Goal: Transaction & Acquisition: Purchase product/service

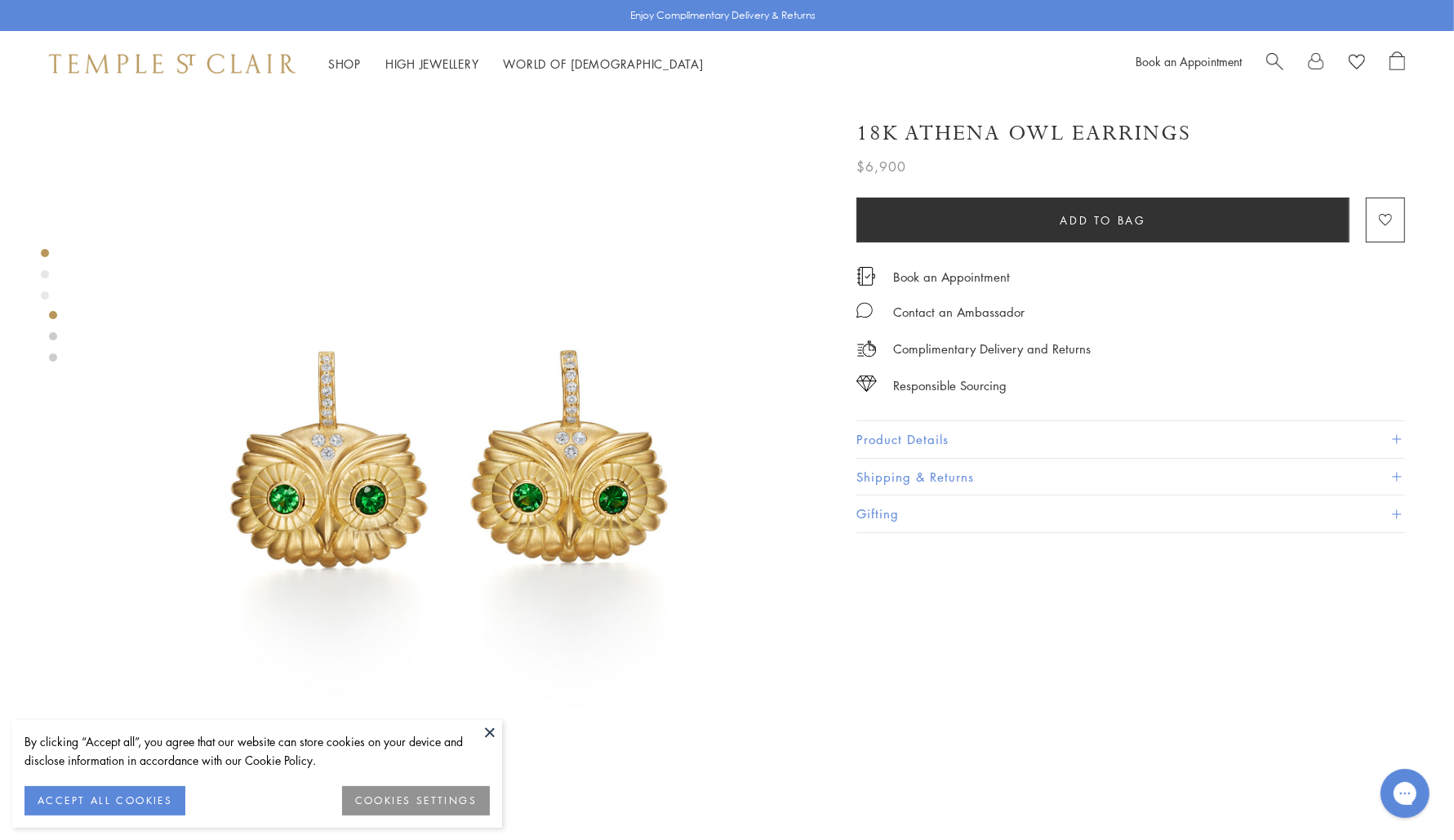
click at [44, 273] on div "Product gallery navigation" at bounding box center [44, 274] width 8 height 8
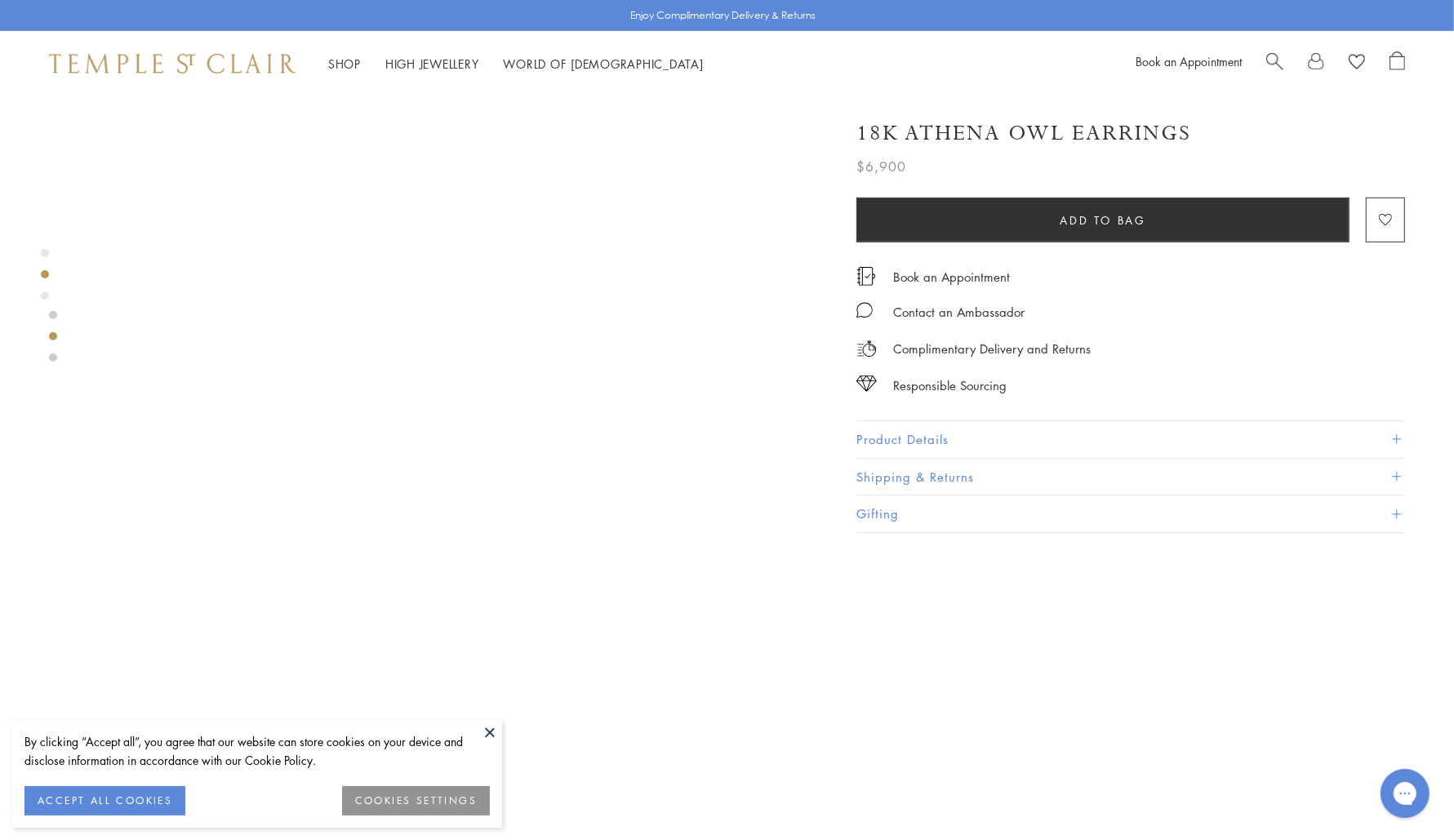
scroll to position [790, 0]
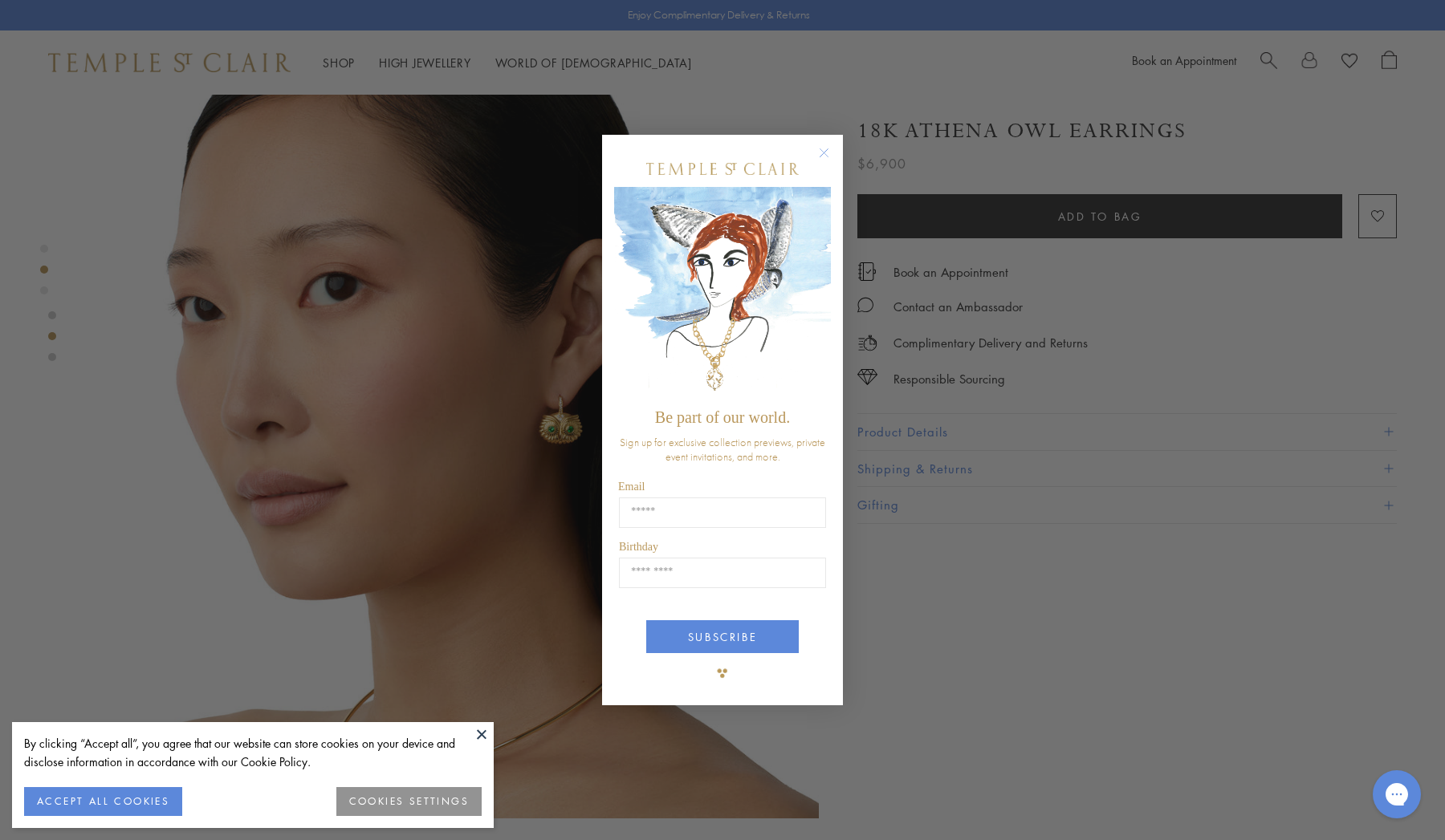
click at [829, 156] on circle "Close dialog" at bounding box center [825, 153] width 19 height 19
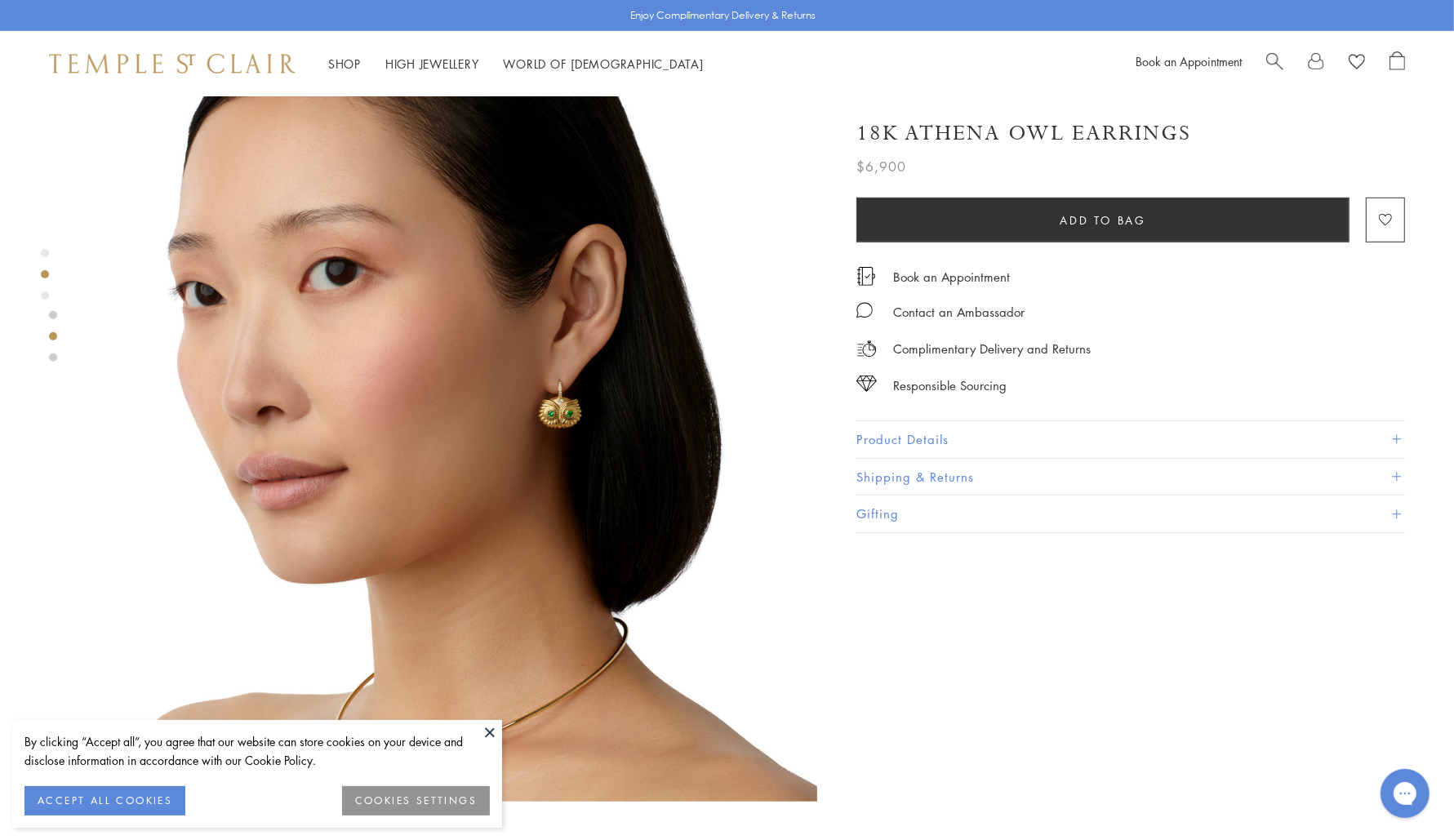
click at [44, 294] on div "Product gallery navigation" at bounding box center [44, 294] width 8 height 8
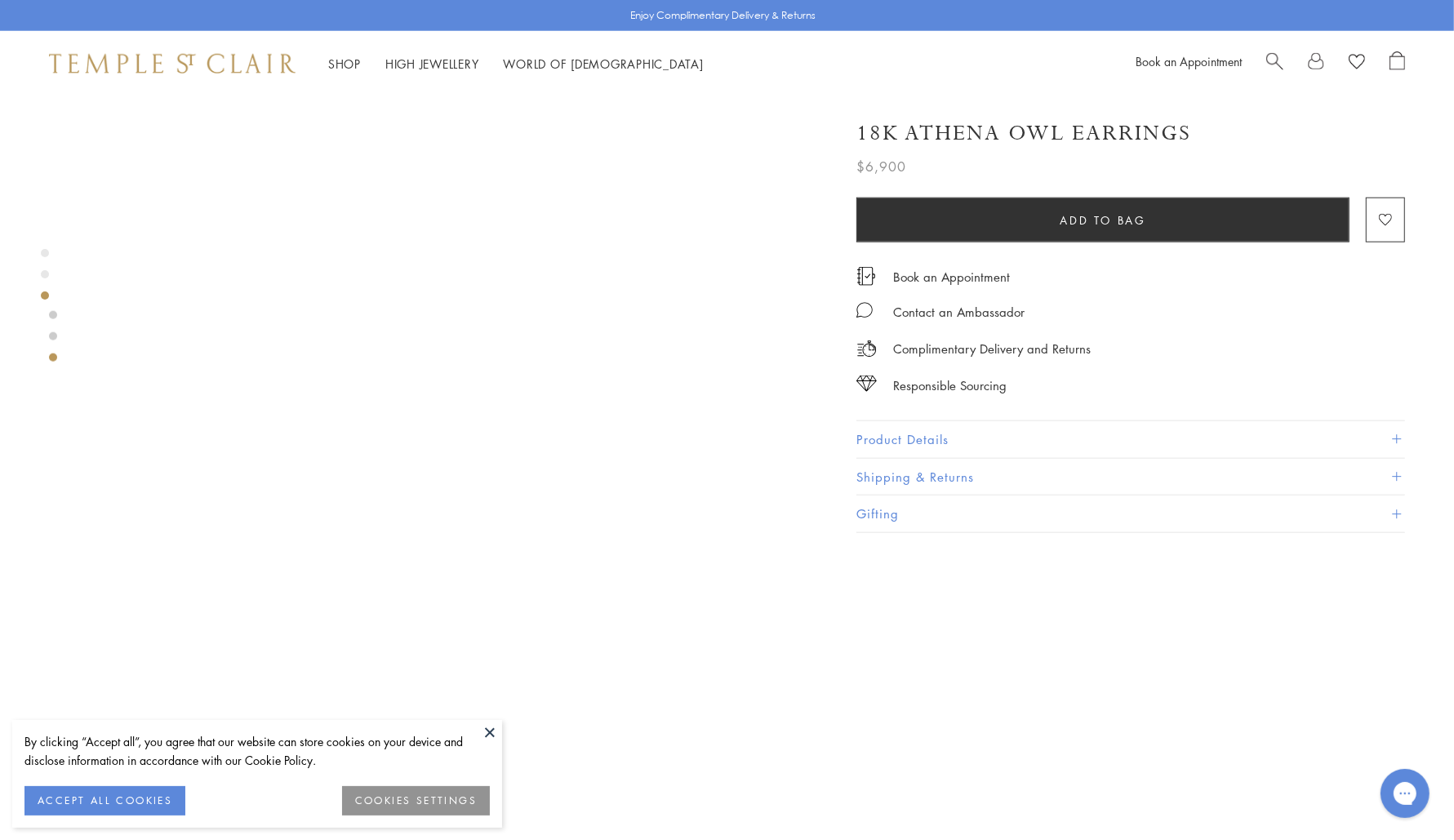
scroll to position [1551, 0]
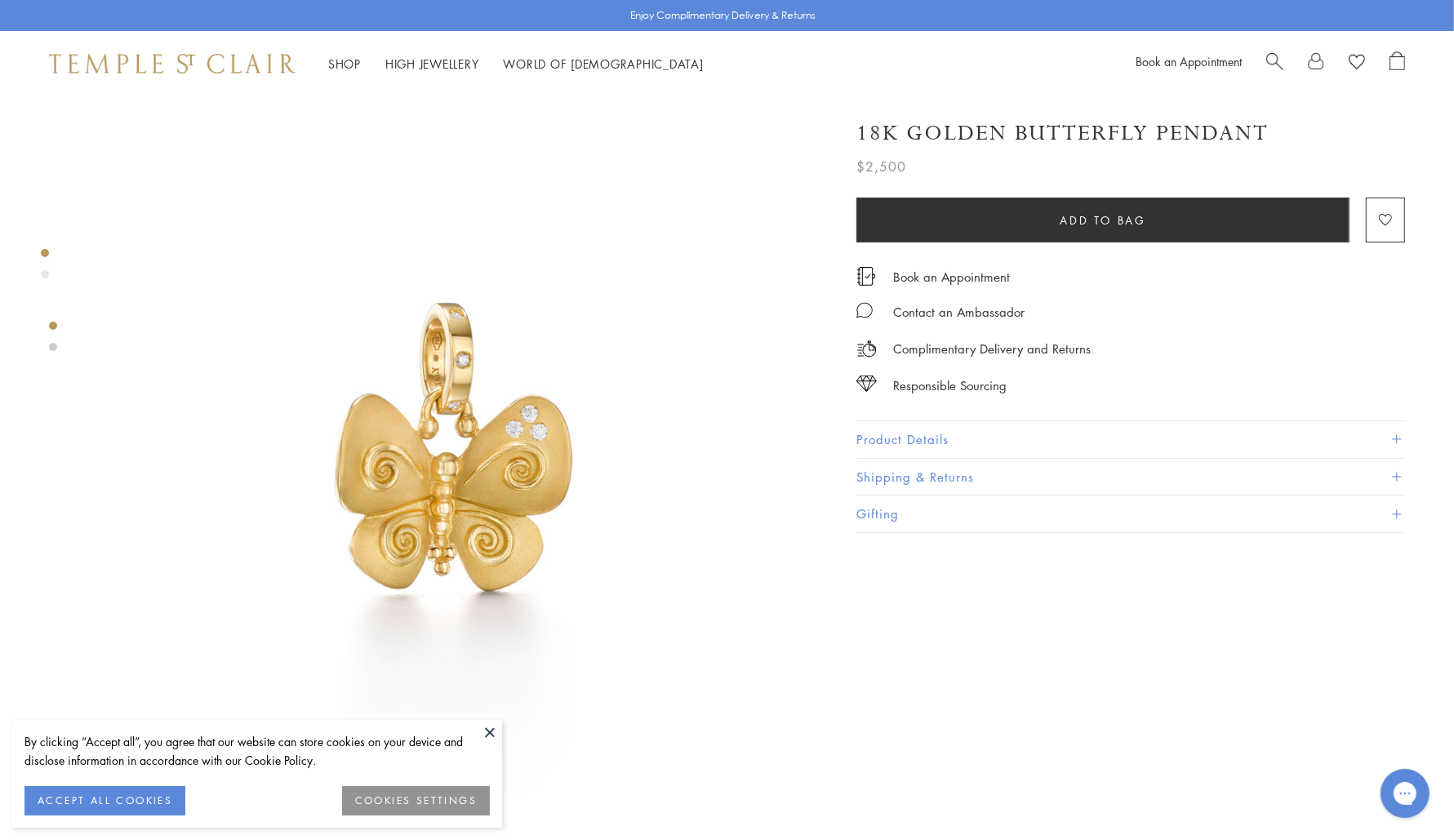
click at [50, 273] on div at bounding box center [52, 844] width 8 height 1496
click at [46, 278] on div "Product gallery navigation" at bounding box center [44, 274] width 8 height 8
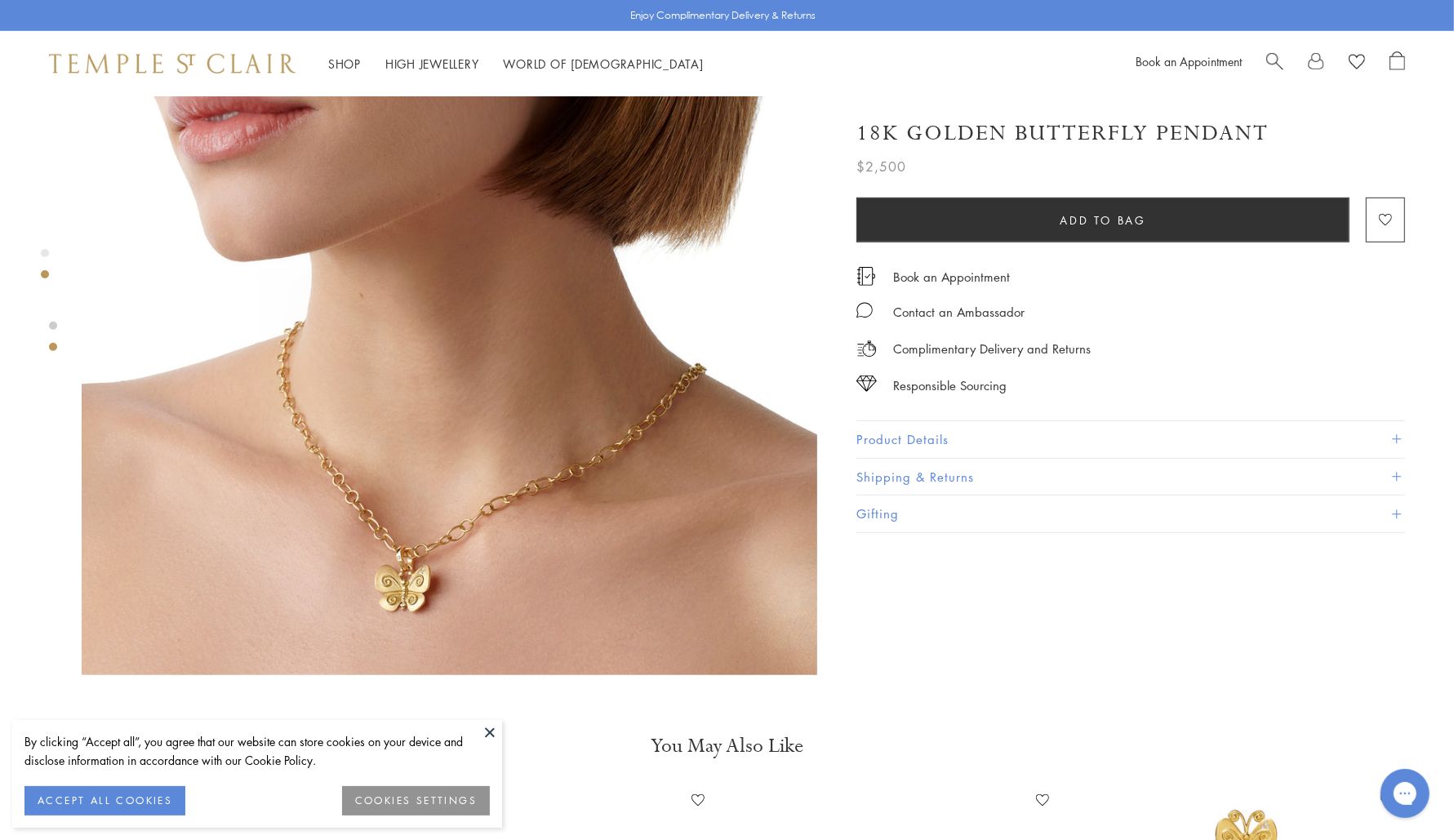
scroll to position [892, 0]
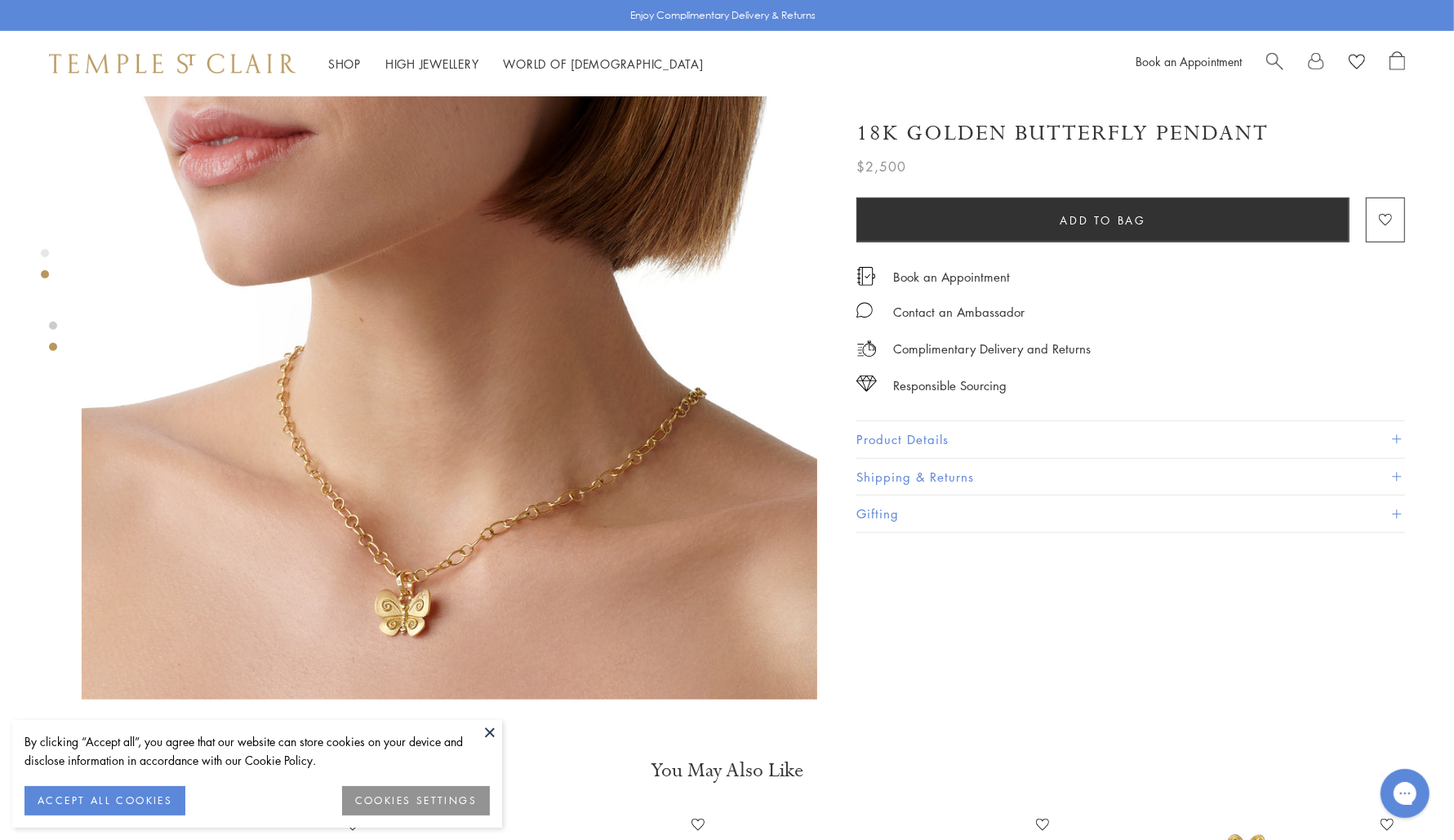
click at [54, 327] on link at bounding box center [52, 326] width 8 height 8
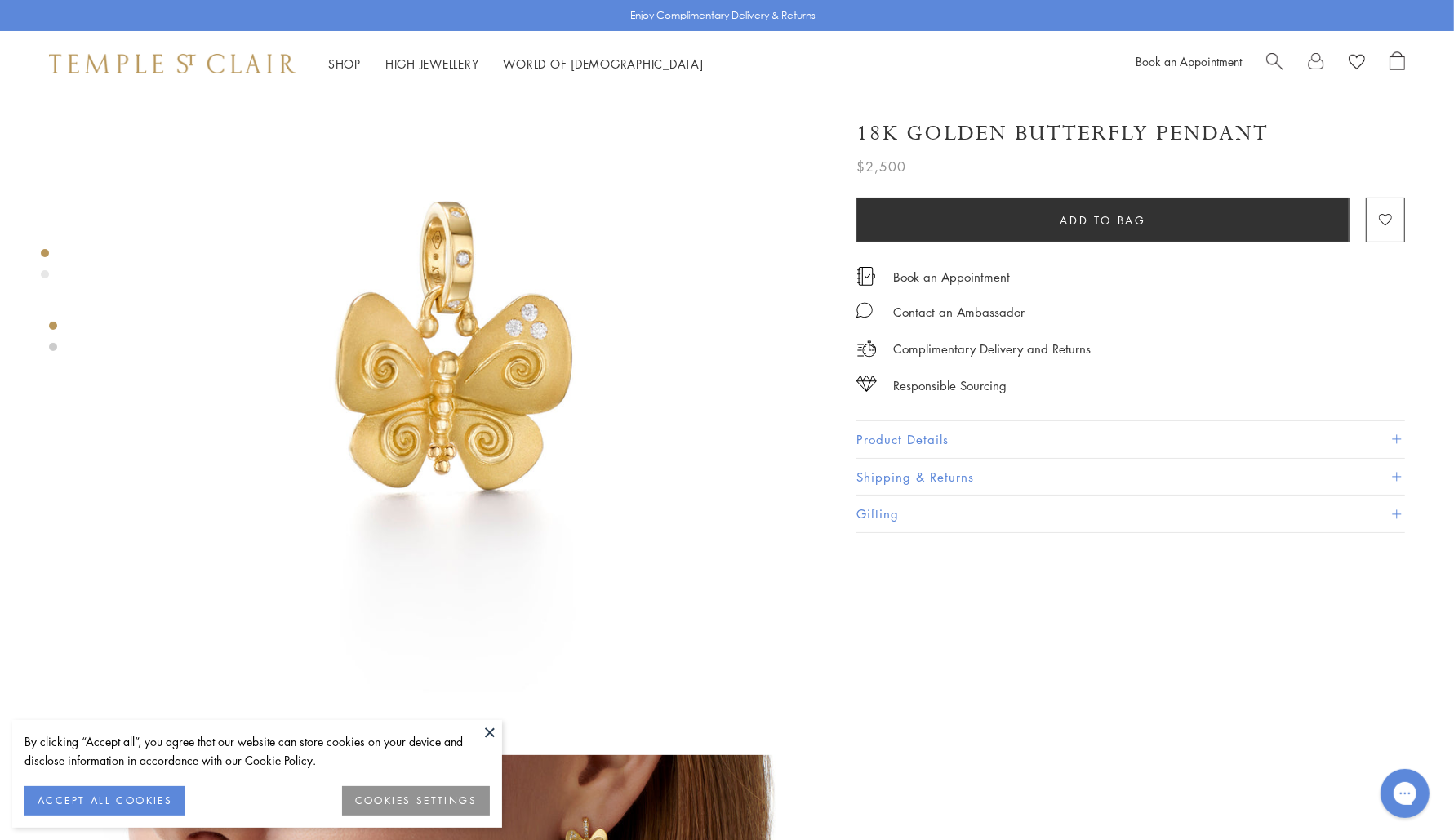
scroll to position [51, 0]
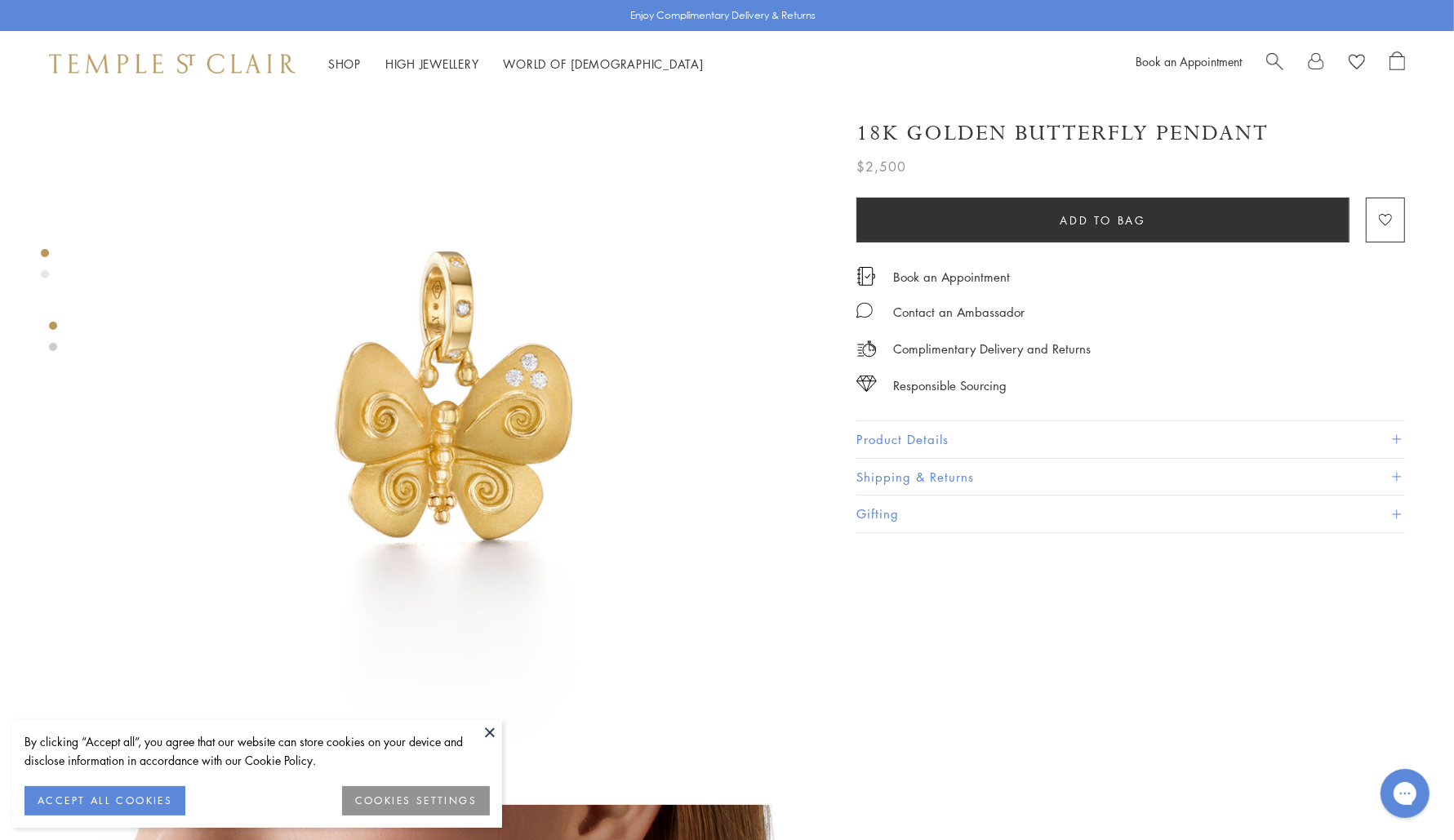
click at [50, 348] on link at bounding box center [52, 346] width 8 height 8
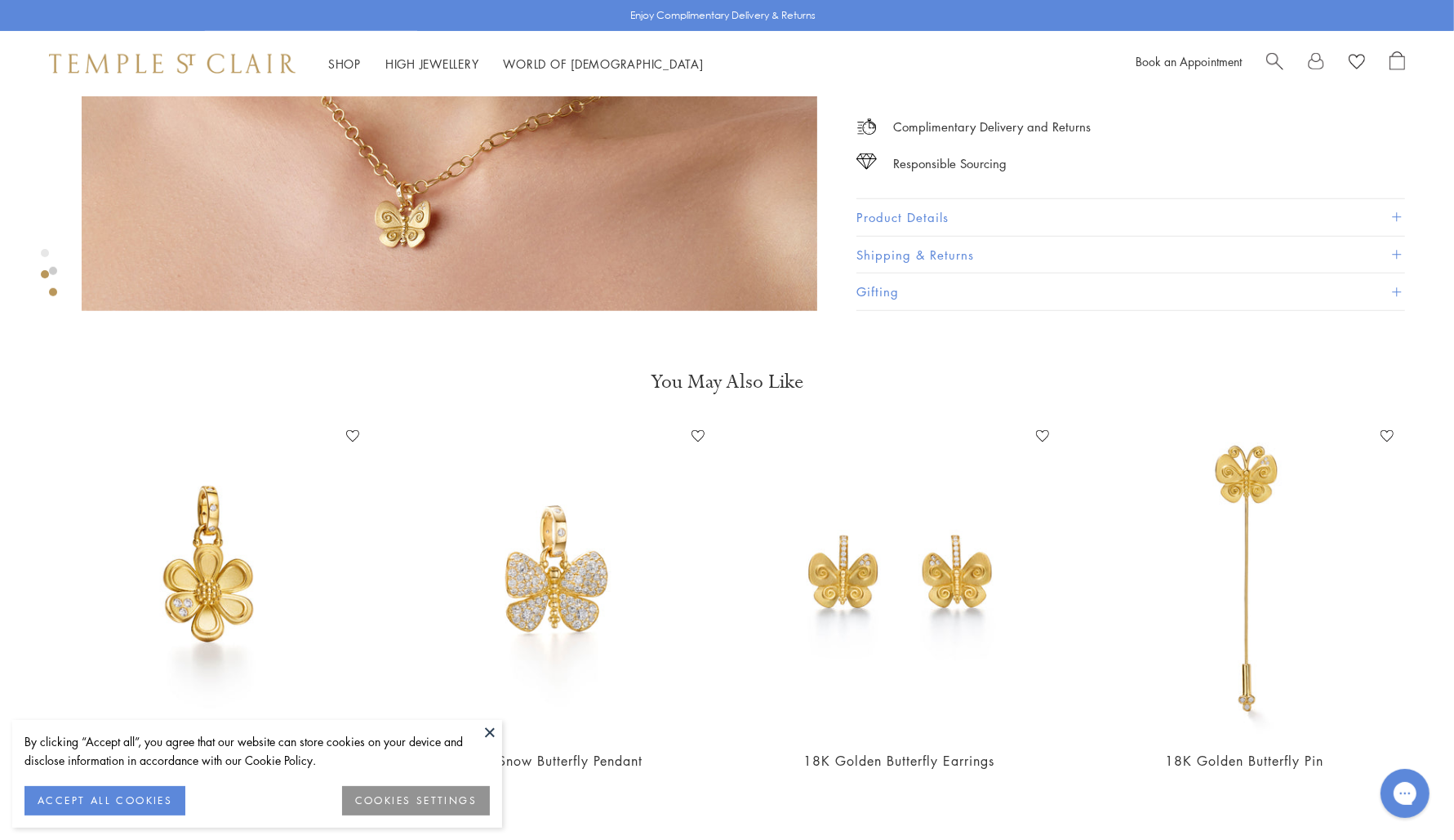
scroll to position [1321, 0]
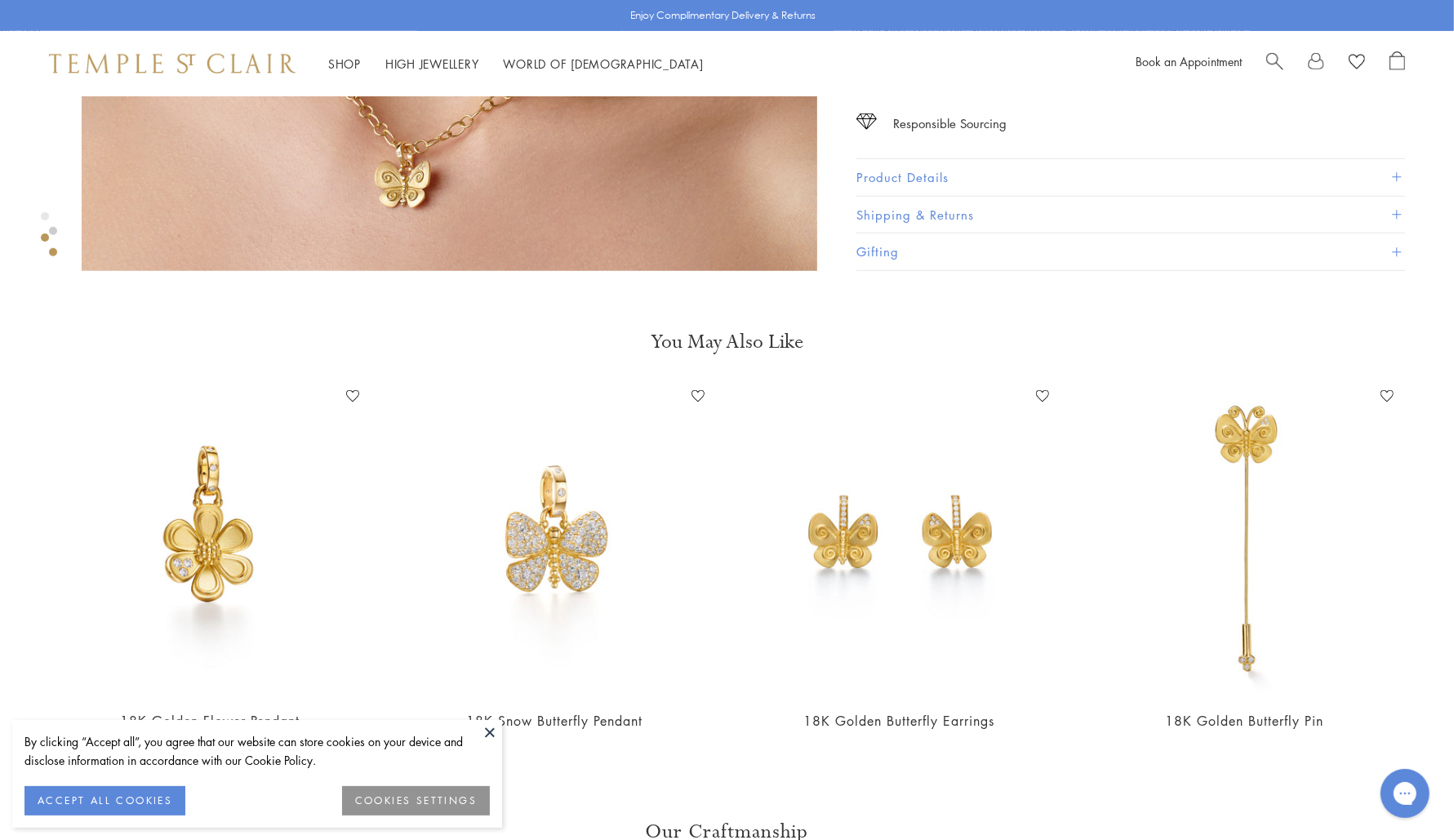
click at [210, 543] on img at bounding box center [209, 538] width 311 height 311
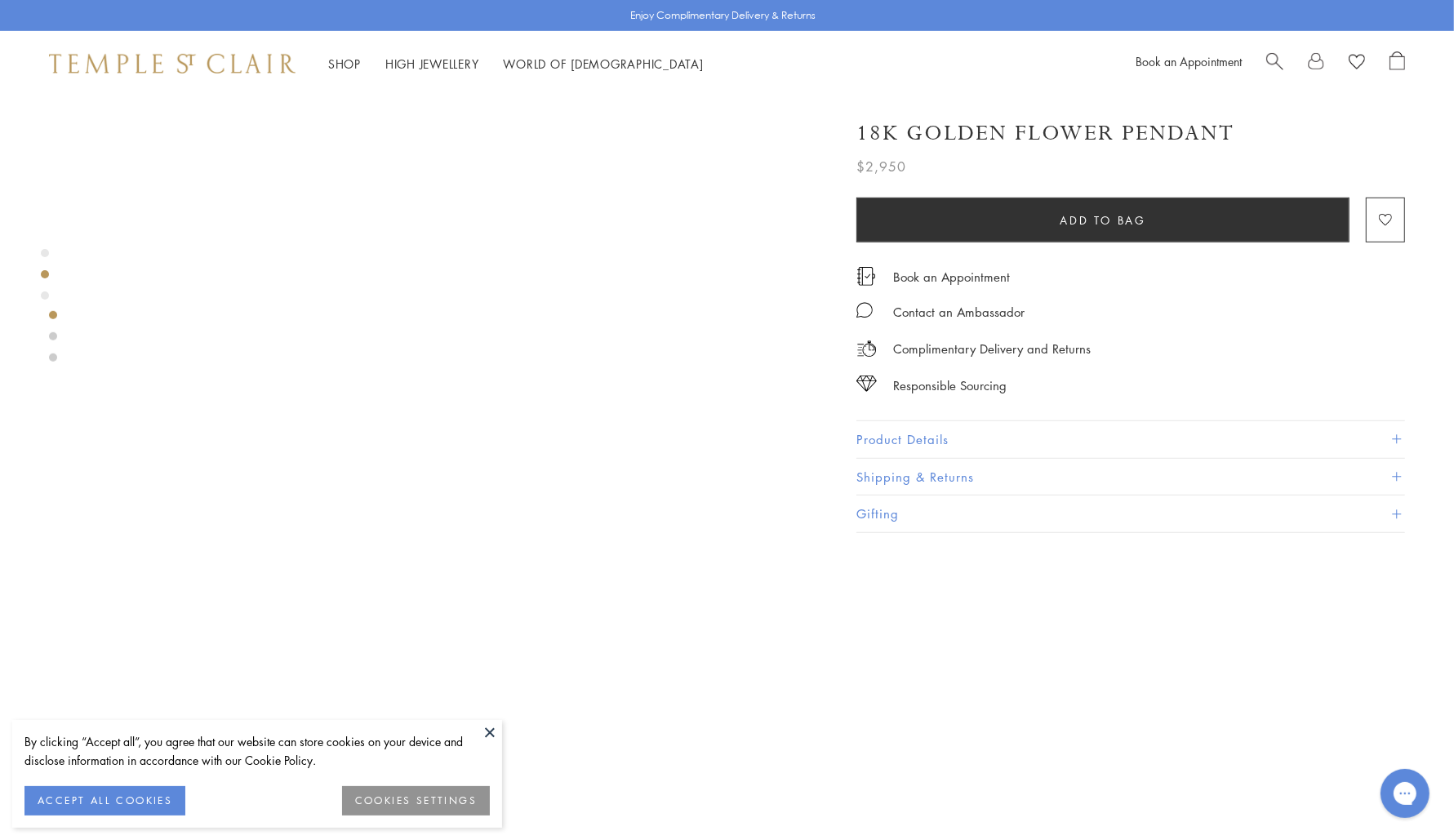
scroll to position [408, 0]
